Goal: Transaction & Acquisition: Purchase product/service

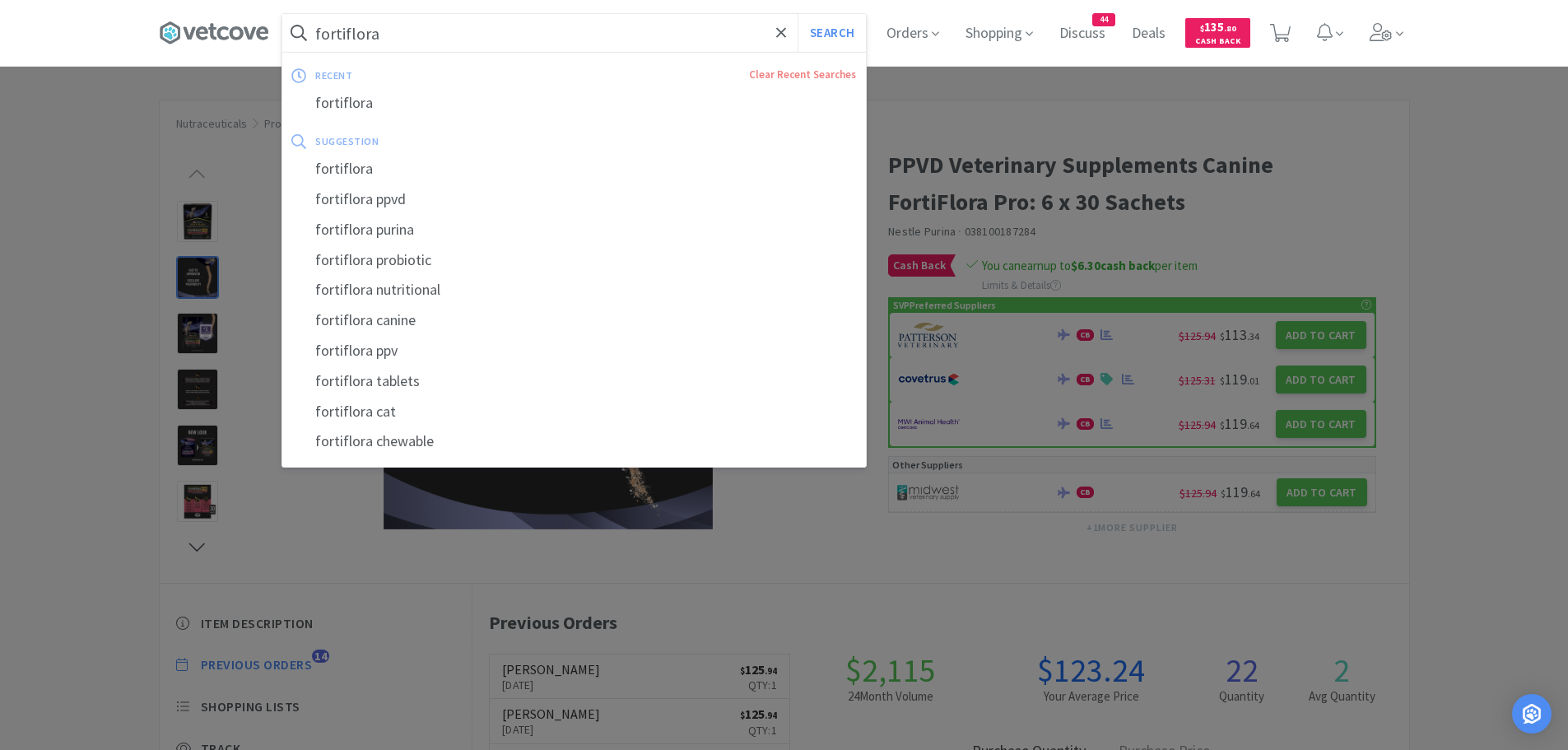
click at [385, 30] on input "fortiflora" at bounding box center [573, 33] width 583 height 38
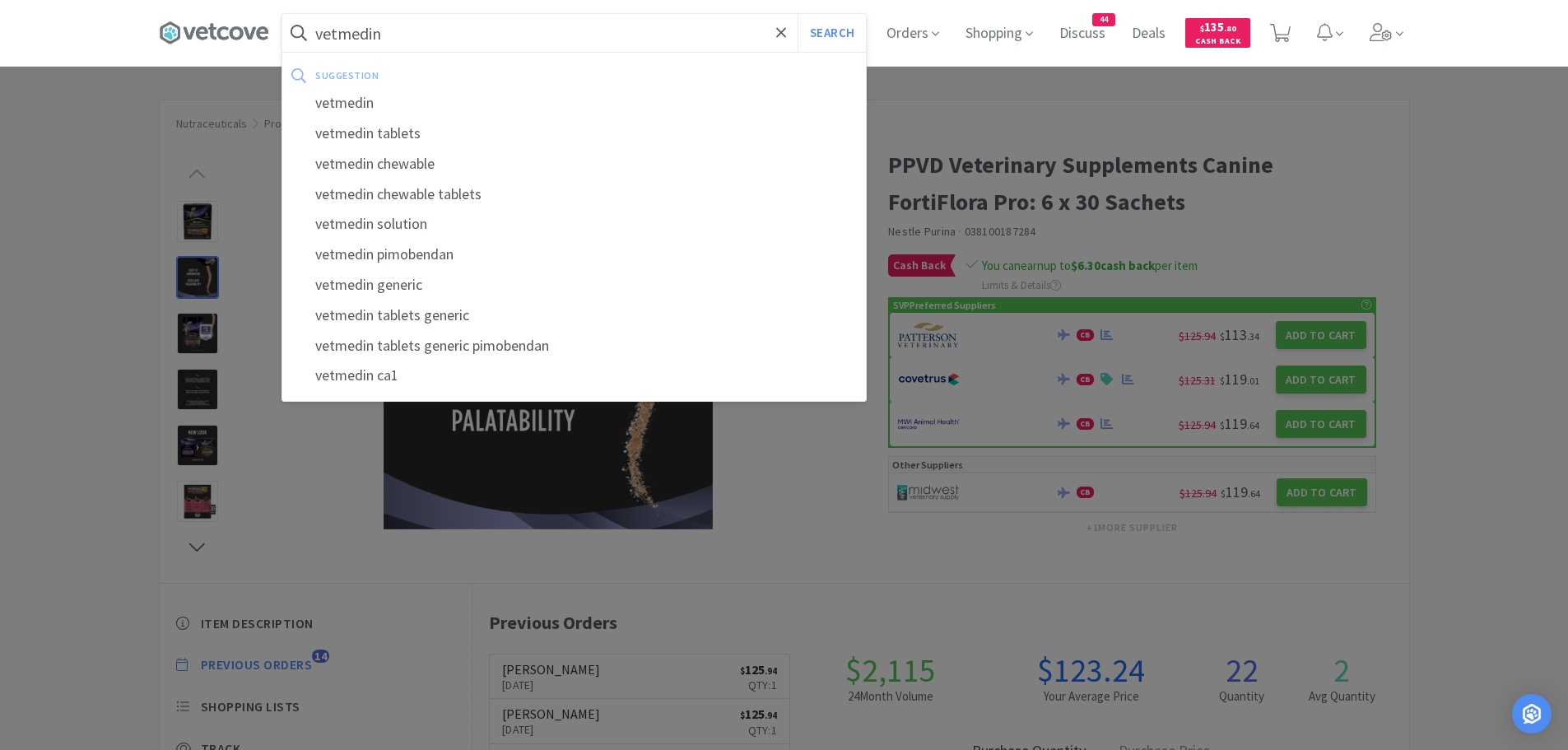
type input "vetmedin"
click at [797, 14] on button "Search" at bounding box center [831, 33] width 68 height 38
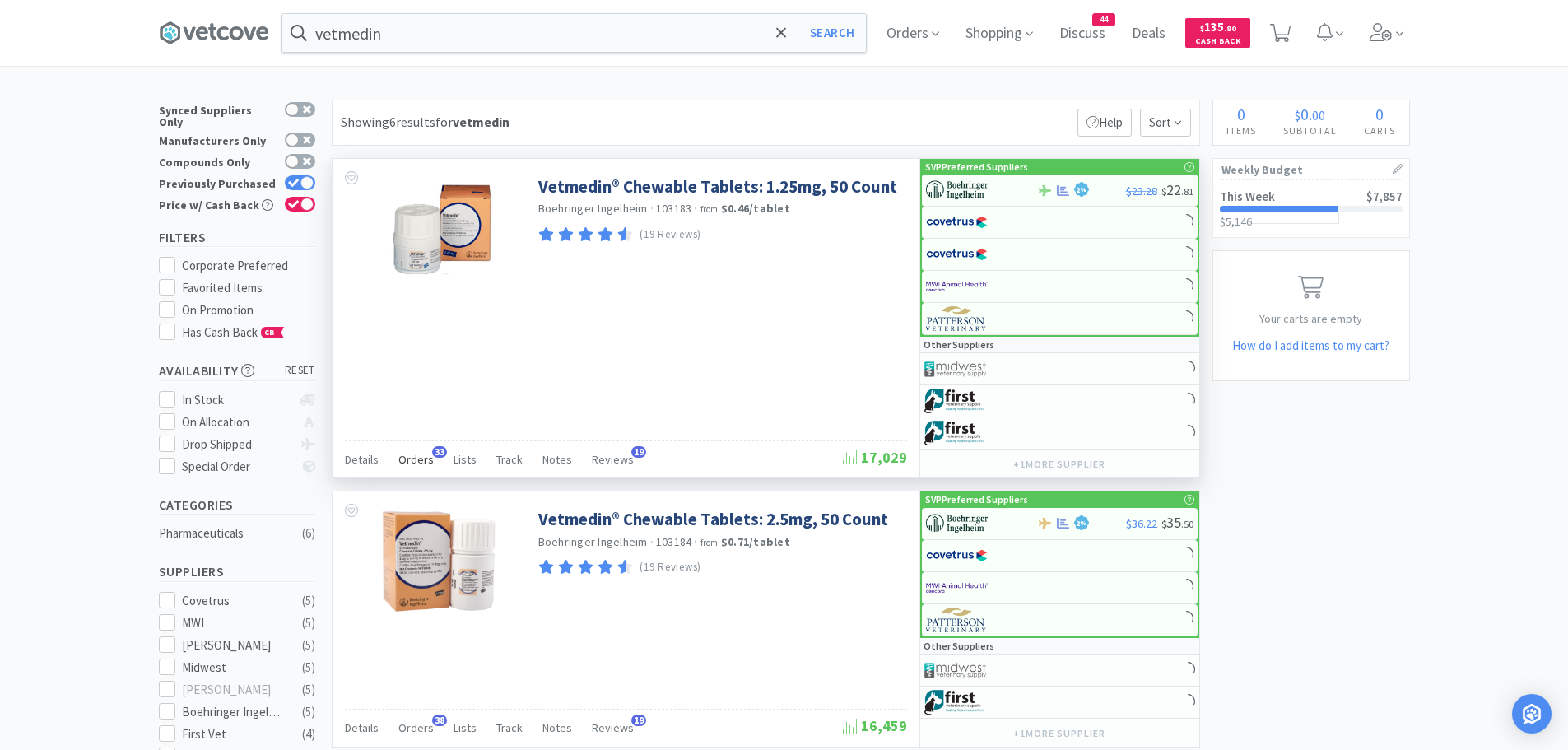
click at [409, 453] on span "Orders" at bounding box center [417, 459] width 36 height 15
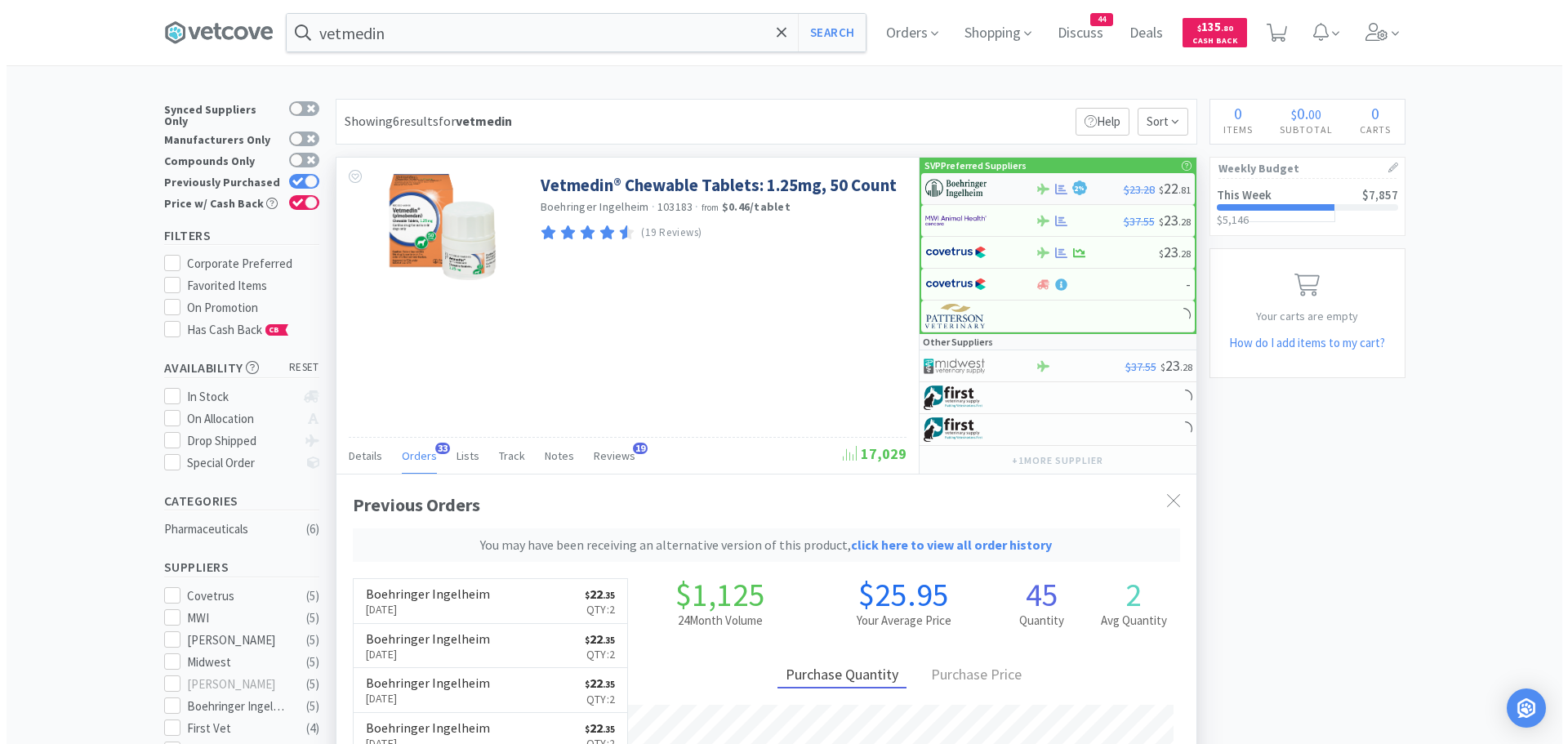
scroll to position [480, 860]
click at [972, 187] on img at bounding box center [948, 188] width 61 height 25
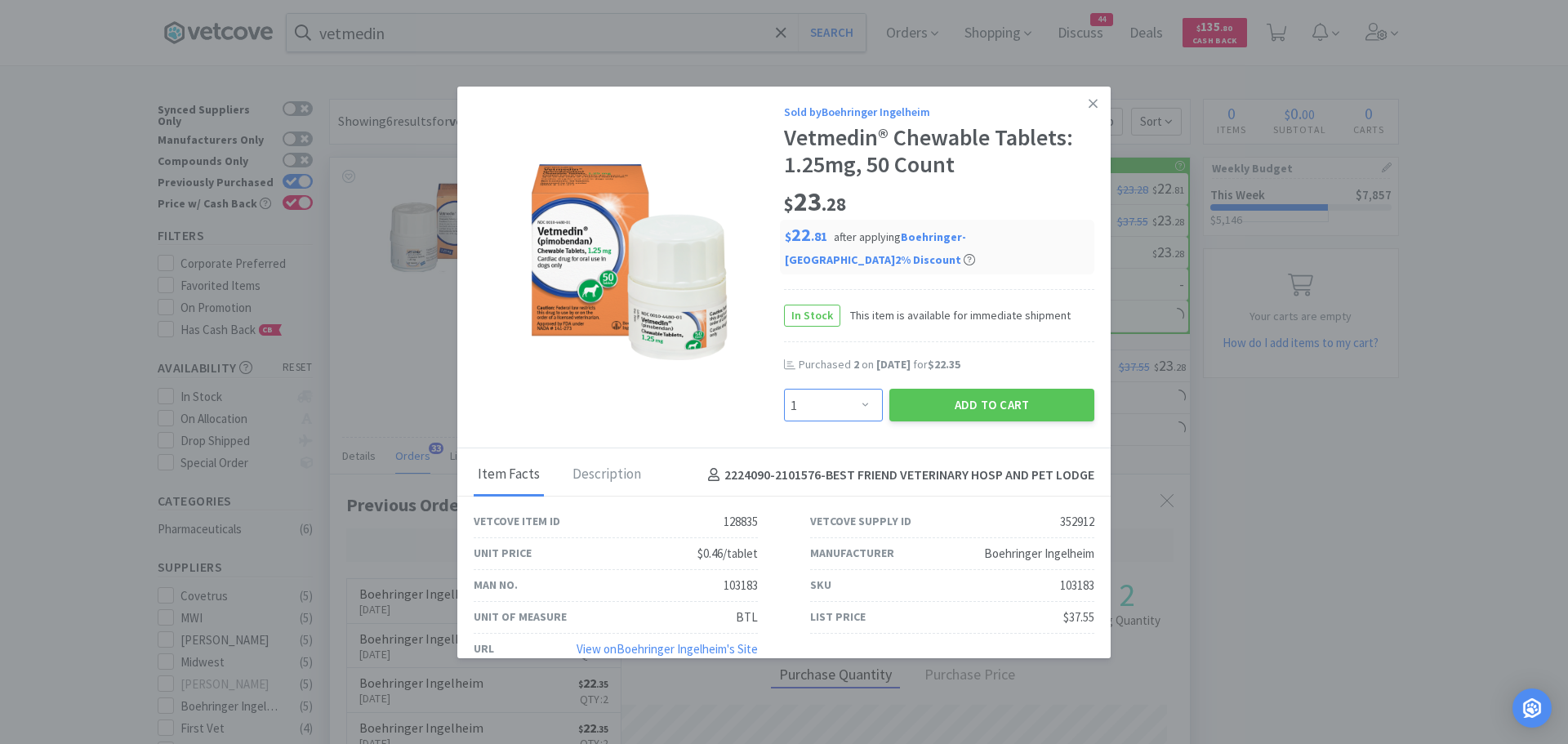
click at [854, 396] on select "Enter Quantity 1 2 3 4 5 6 7 8 9 10 11 12 13 14 15 16 17 18 19 20 Enter Quantity" at bounding box center [833, 404] width 99 height 33
select select "2"
click at [784, 388] on select "Enter Quantity 1 2 3 4 5 6 7 8 9 10 11 12 13 14 15 16 17 18 19 20 Enter Quantity" at bounding box center [833, 404] width 99 height 33
click at [947, 396] on button "Add to Cart" at bounding box center [991, 404] width 205 height 33
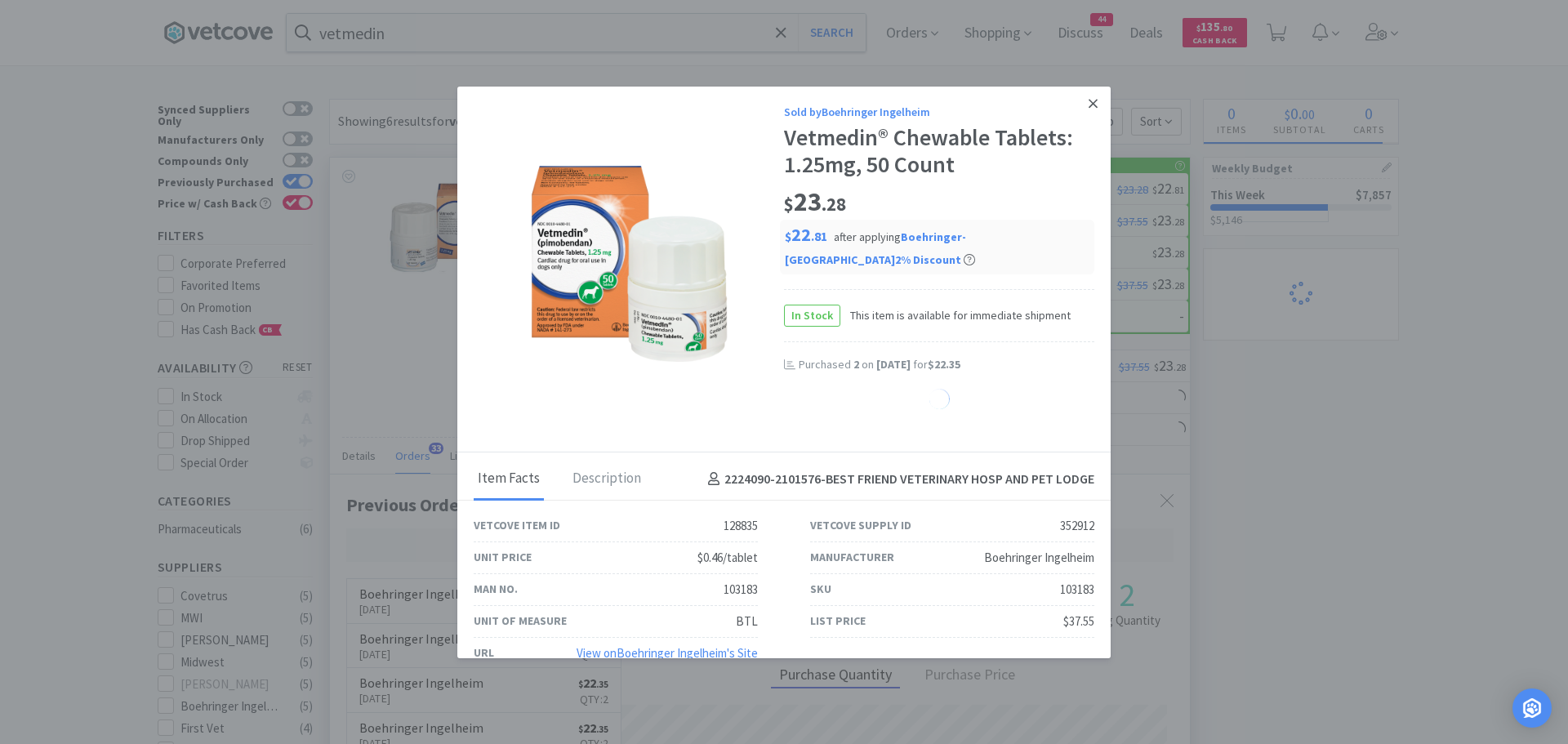
select select "2"
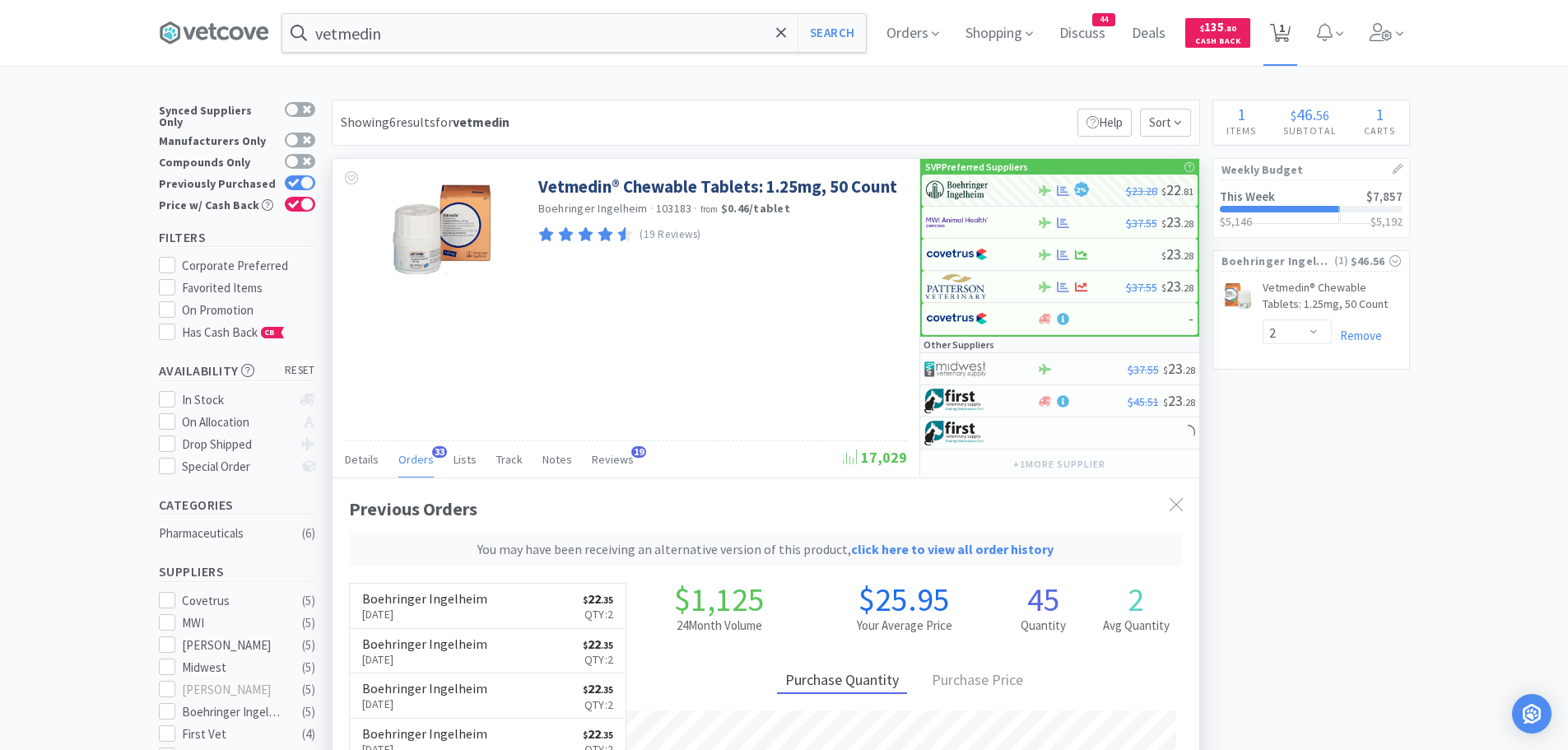
click at [1280, 32] on icon at bounding box center [1279, 33] width 21 height 18
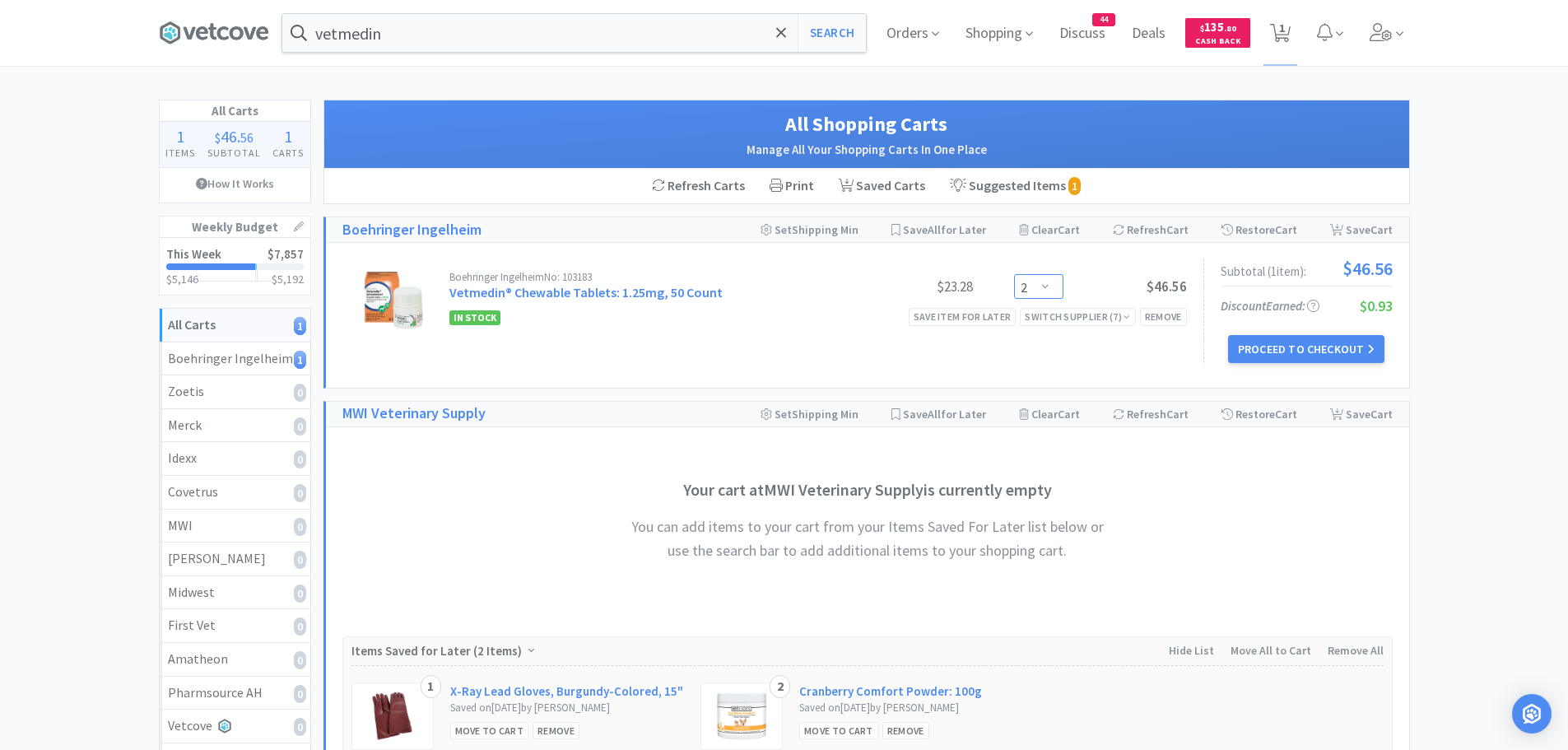
click at [1047, 286] on select "Enter Quantity 1 2 3 4 5 6 7 8 9 10 11 12 13 14 15 16 17 18 19 20 Enter Quantity" at bounding box center [1038, 287] width 49 height 25
click at [1014, 274] on select "Enter Quantity 1 2 3 4 5 6 7 8 9 10 11 12 13 14 15 16 17 18 19 20 Enter Quantity" at bounding box center [1038, 287] width 49 height 25
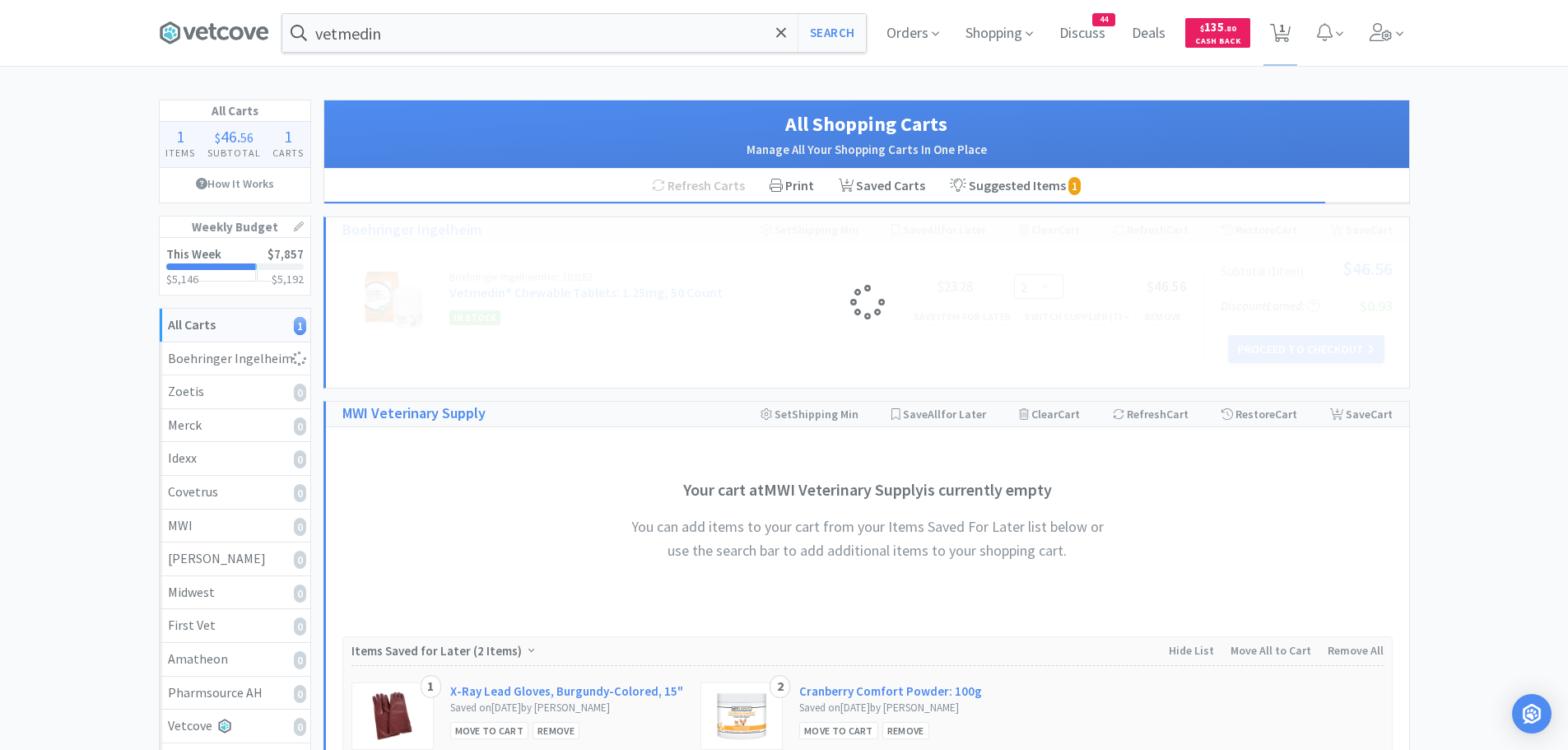
select select "3"
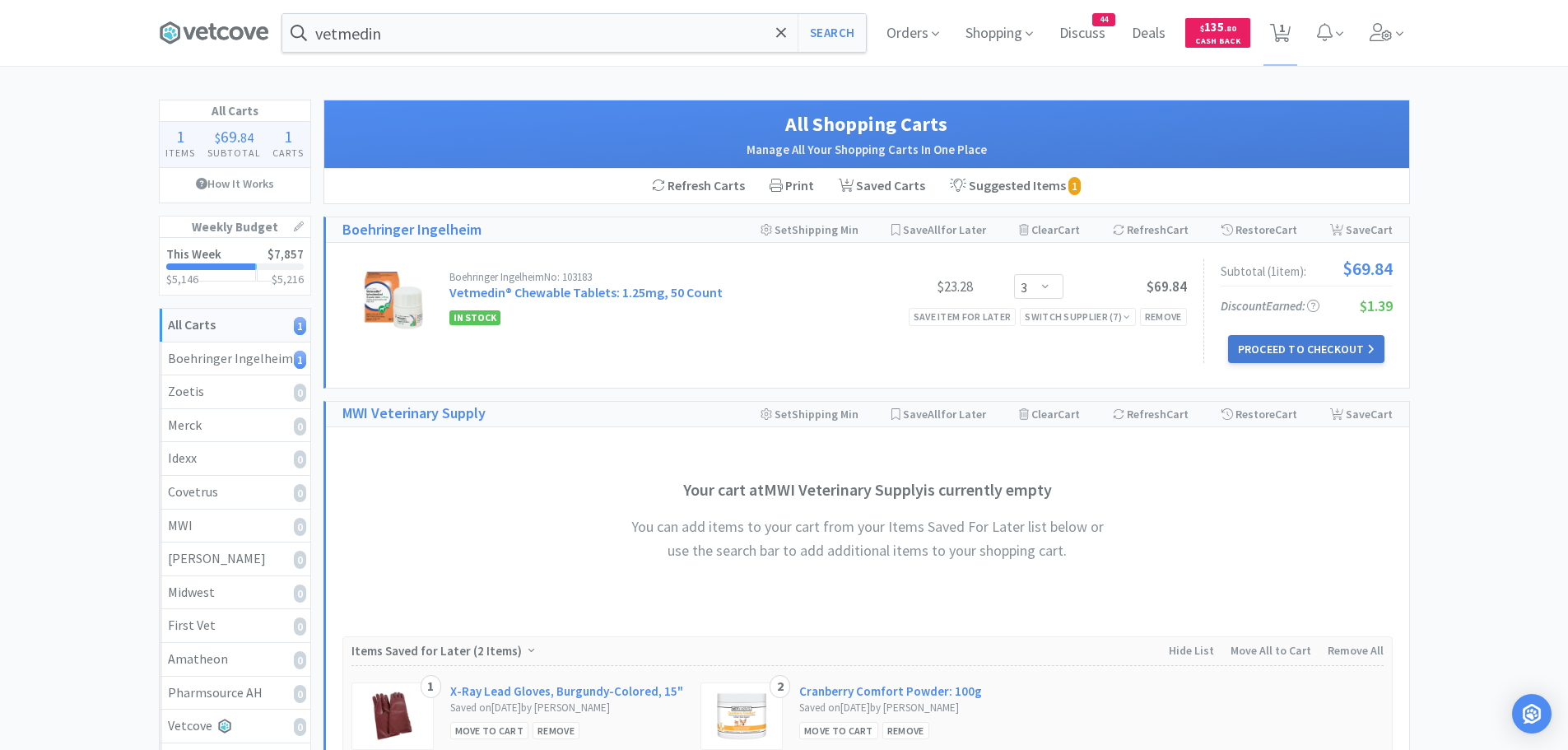
click at [1273, 340] on button "Proceed to Checkout" at bounding box center [1306, 349] width 157 height 28
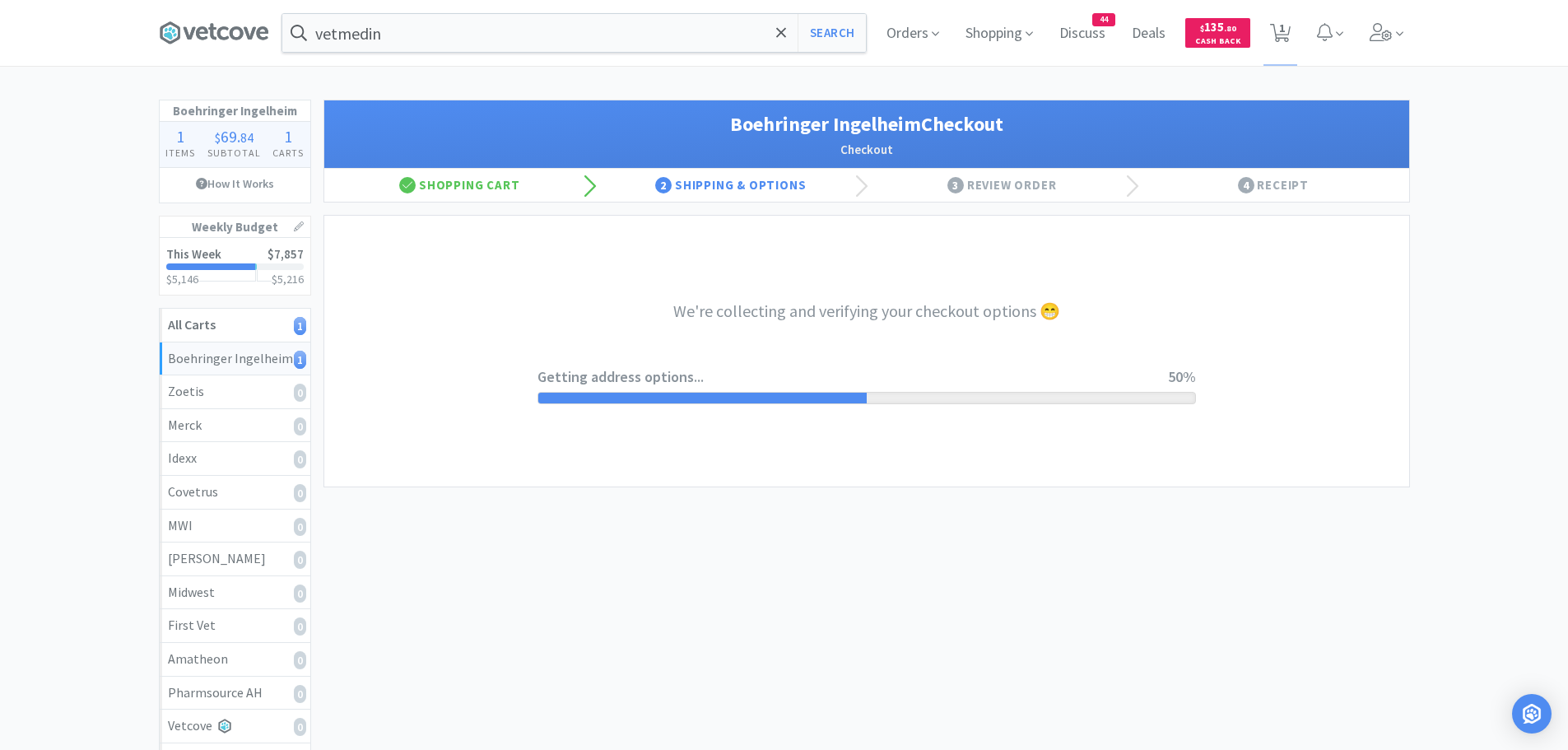
select select "invoice"
